Goal: Find specific page/section: Find specific page/section

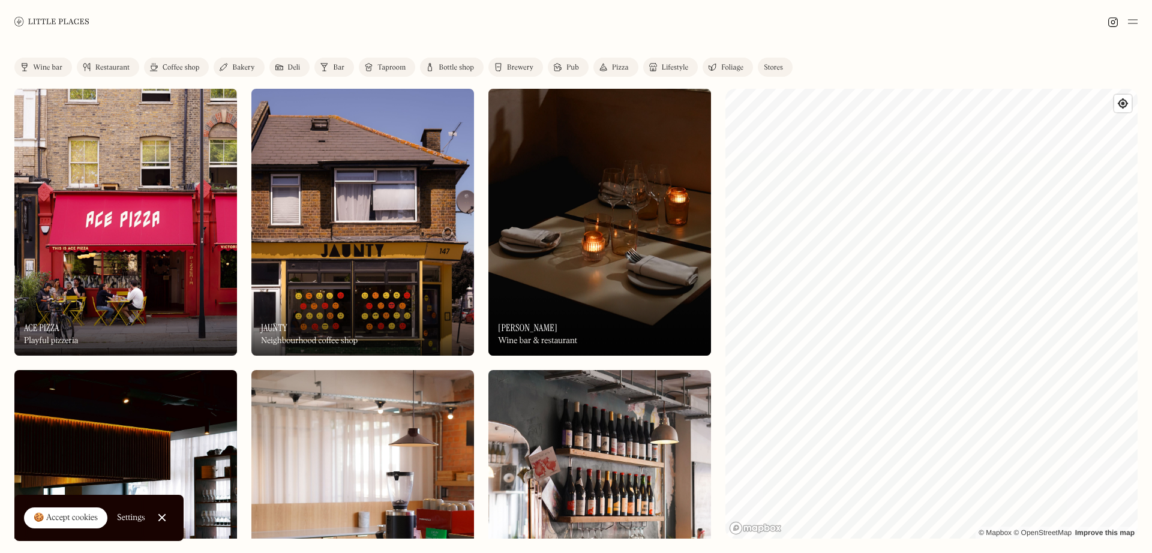
click at [353, 271] on img at bounding box center [362, 222] width 223 height 267
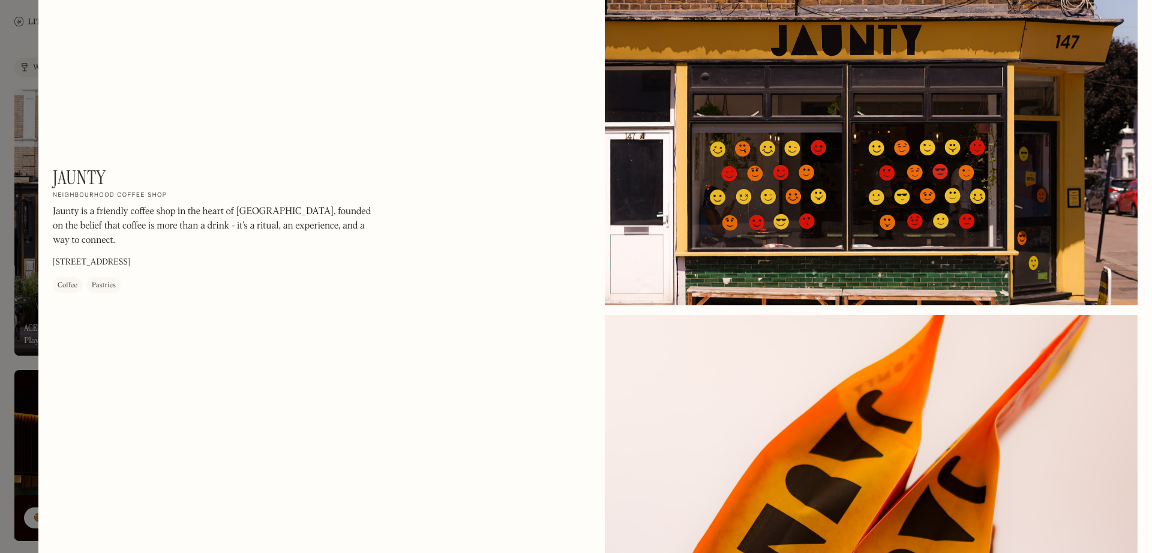
scroll to position [825, 0]
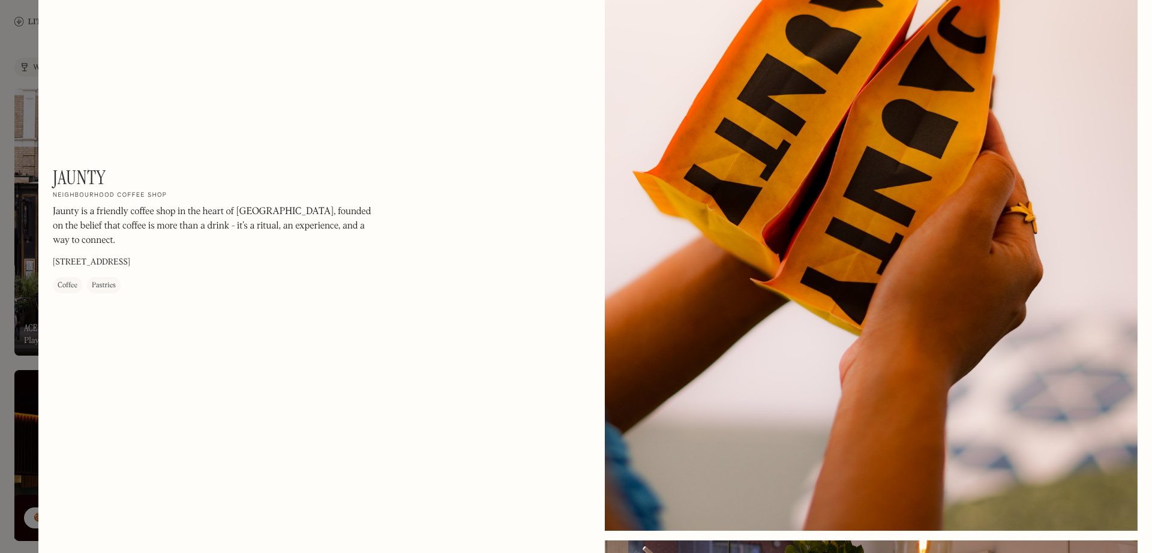
click at [28, 56] on div at bounding box center [576, 276] width 1152 height 553
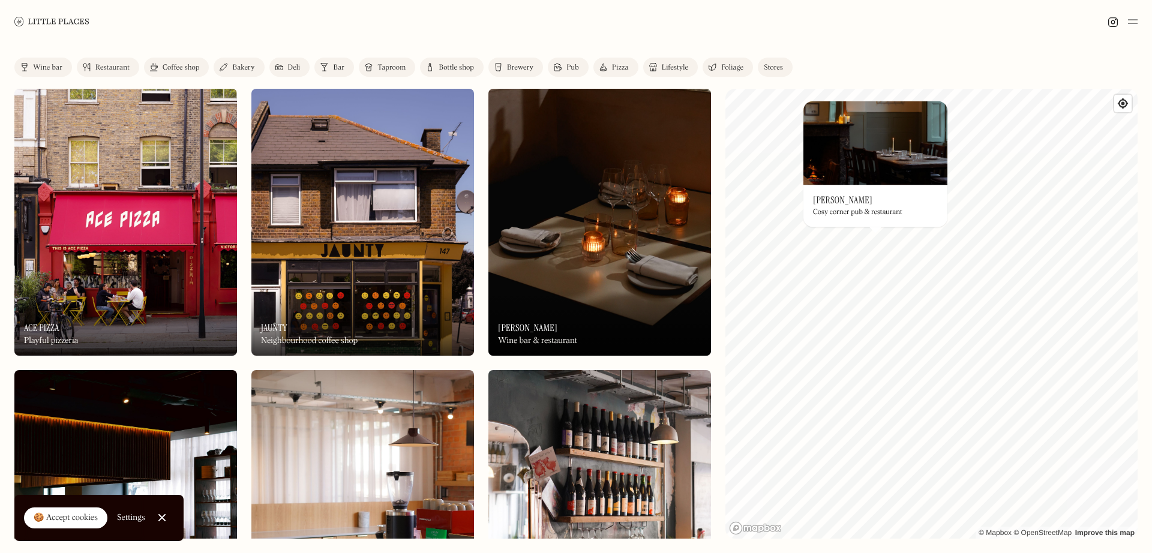
click at [425, 200] on h3 "[PERSON_NAME]" at bounding box center [842, 199] width 59 height 11
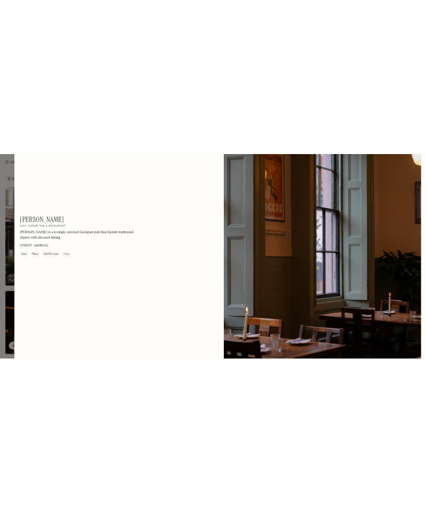
scroll to position [3823, 0]
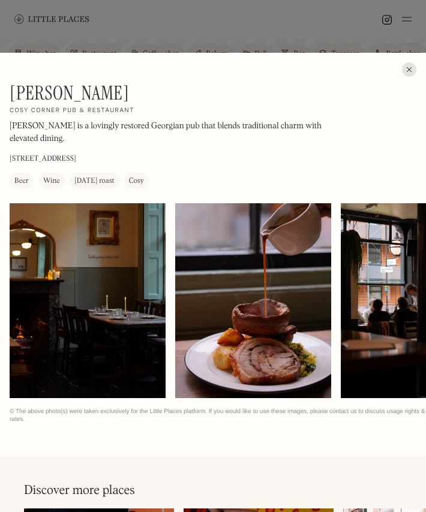
click at [412, 65] on div at bounding box center [409, 69] width 14 height 14
